Goal: Transaction & Acquisition: Purchase product/service

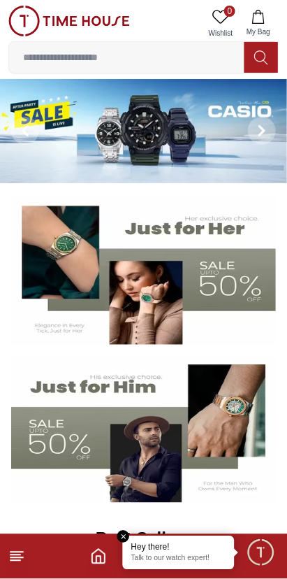
click at [15, 555] on line at bounding box center [15, 555] width 10 height 0
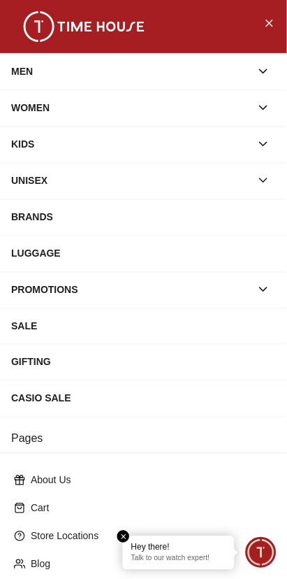
click at [264, 65] on icon "button" at bounding box center [264, 71] width 14 height 14
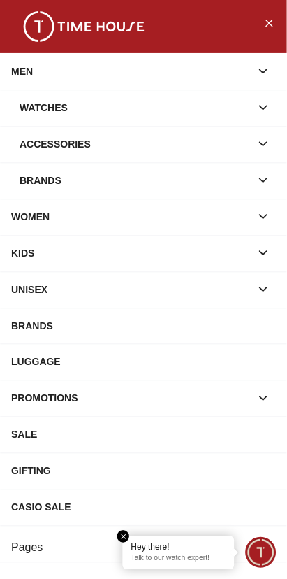
click at [267, 108] on icon "button" at bounding box center [264, 108] width 14 height 14
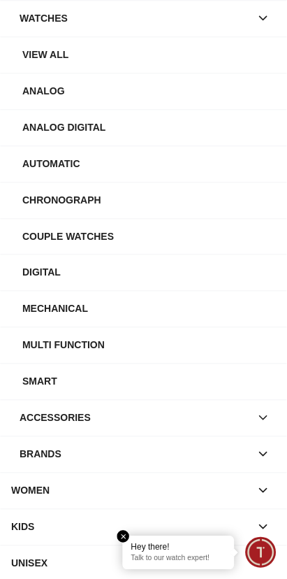
scroll to position [91, 0]
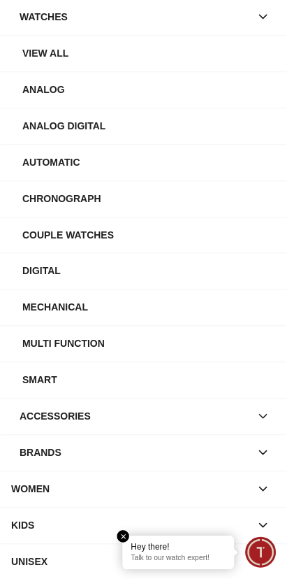
click at [266, 453] on icon "button" at bounding box center [264, 453] width 14 height 14
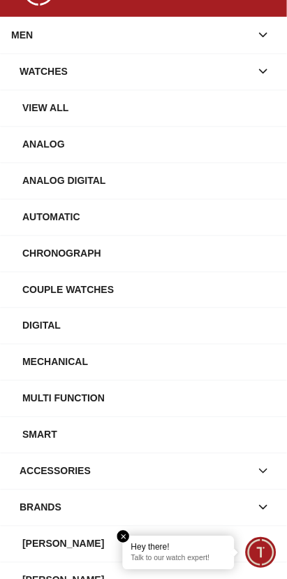
scroll to position [0, 0]
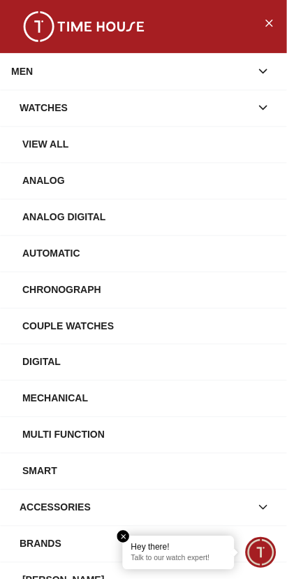
click at [263, 24] on button "Close Menu" at bounding box center [269, 22] width 22 height 22
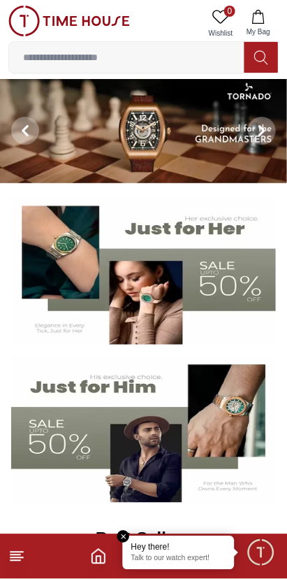
click at [220, 59] on input at bounding box center [127, 57] width 236 height 28
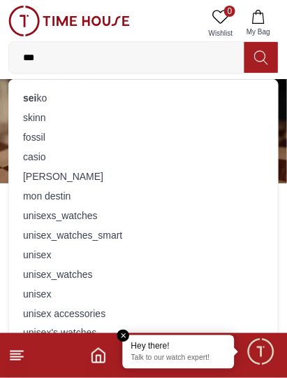
type input "***"
click at [149, 92] on div "sei ko" at bounding box center [143, 98] width 252 height 20
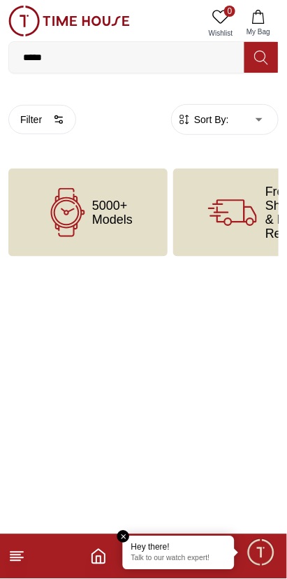
click at [262, 59] on icon at bounding box center [261, 58] width 14 height 16
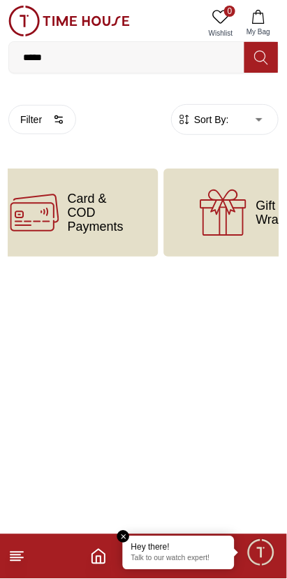
scroll to position [0, 381]
click at [256, 59] on icon at bounding box center [260, 57] width 13 height 14
